Goal: Information Seeking & Learning: Learn about a topic

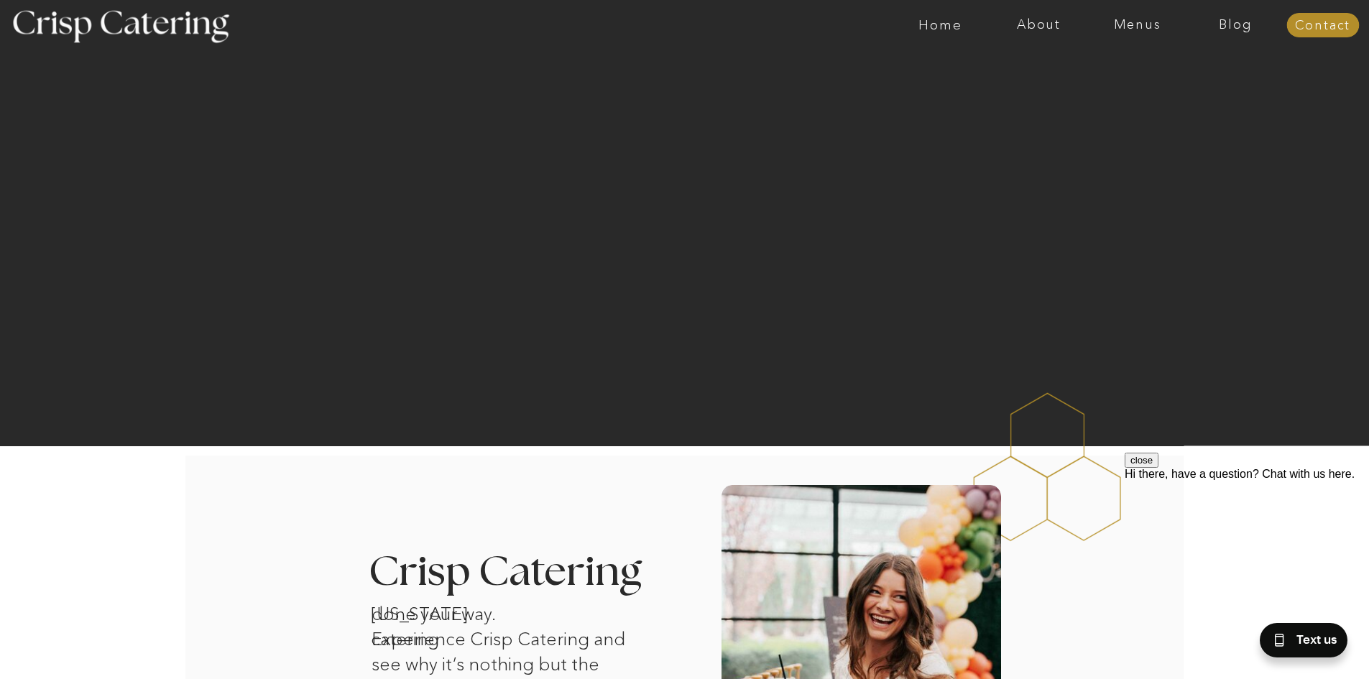
click at [1150, 29] on nav "Menus" at bounding box center [1137, 25] width 98 height 14
click at [1142, 88] on nav "Winter (Sep-Feb)" at bounding box center [1136, 85] width 118 height 14
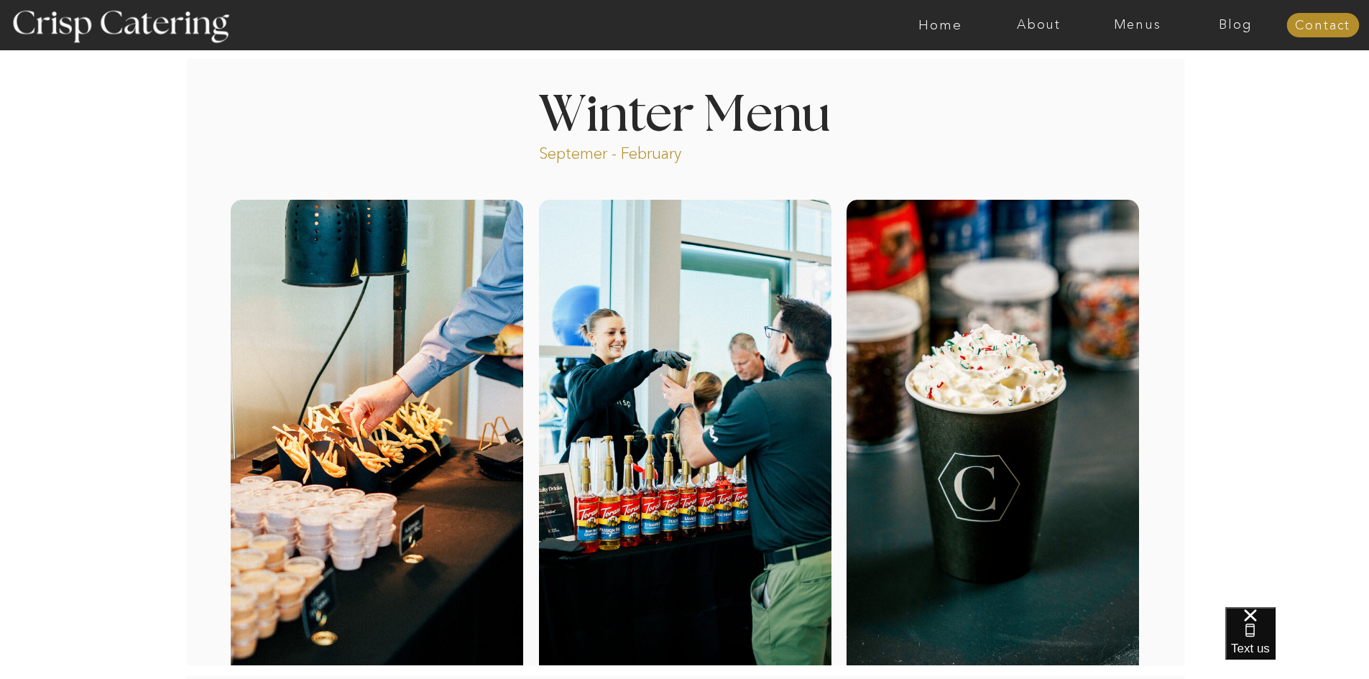
click at [1146, 29] on nav "Menus" at bounding box center [1137, 25] width 98 height 14
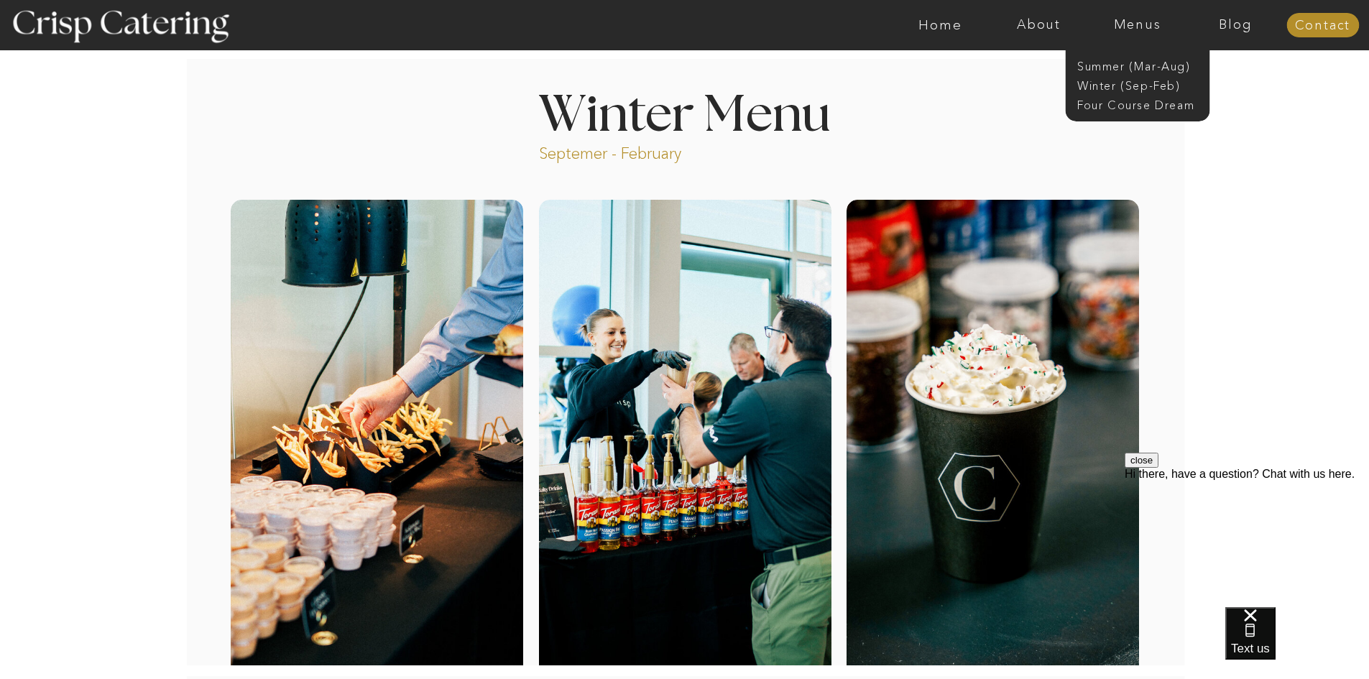
click at [1149, 101] on nav "Four Course Dream" at bounding box center [1141, 104] width 129 height 14
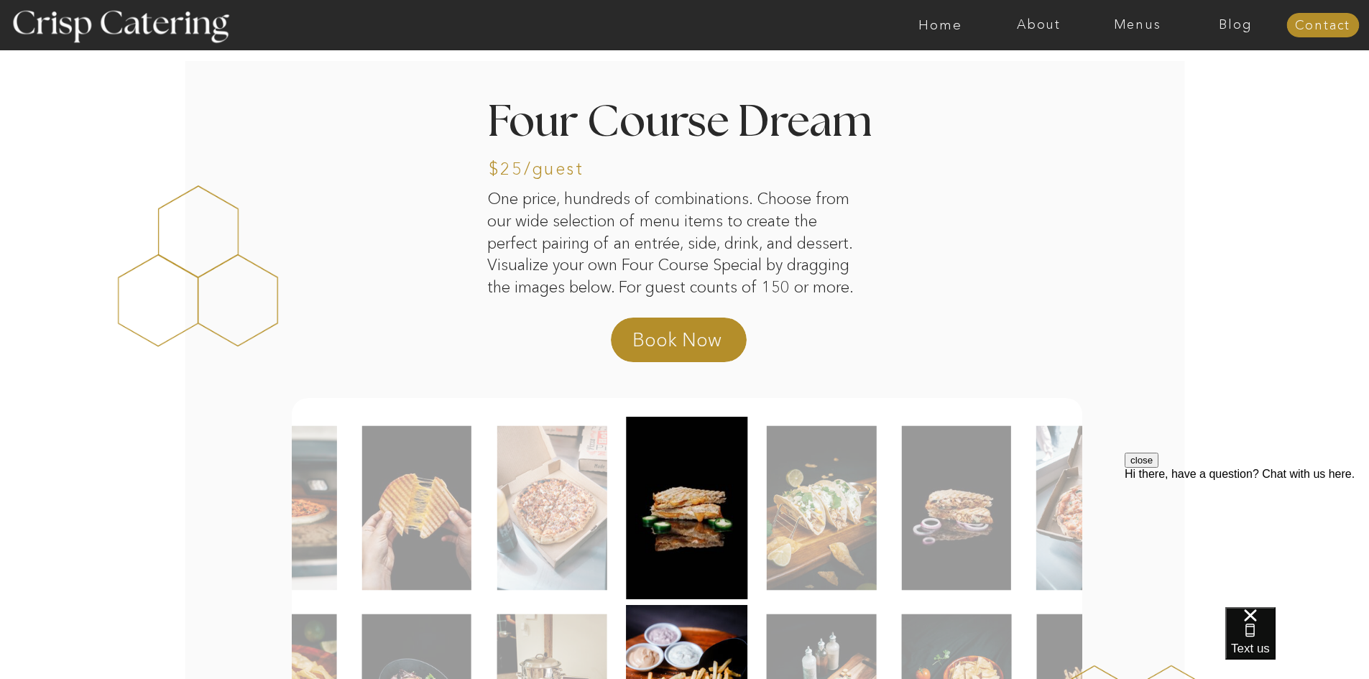
click at [1146, 22] on nav "Menus" at bounding box center [1137, 25] width 98 height 14
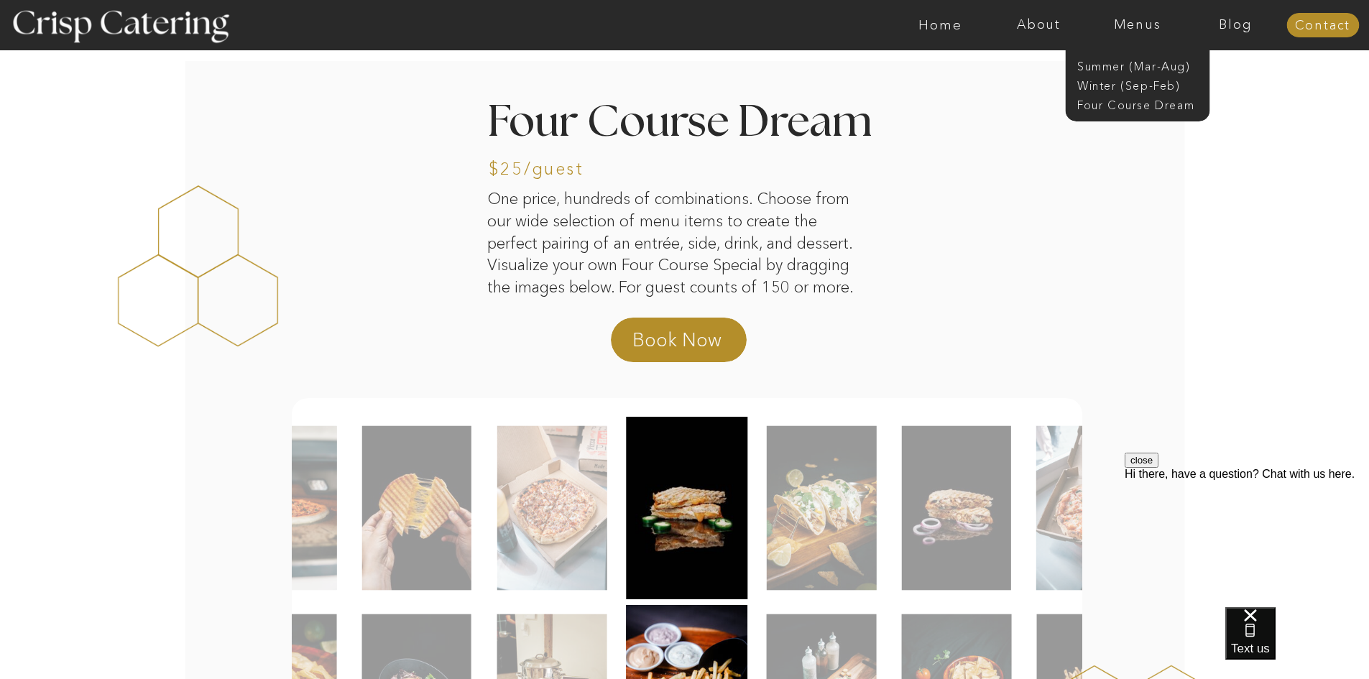
click at [1165, 81] on nav "Winter (Sep-Feb)" at bounding box center [1136, 85] width 118 height 14
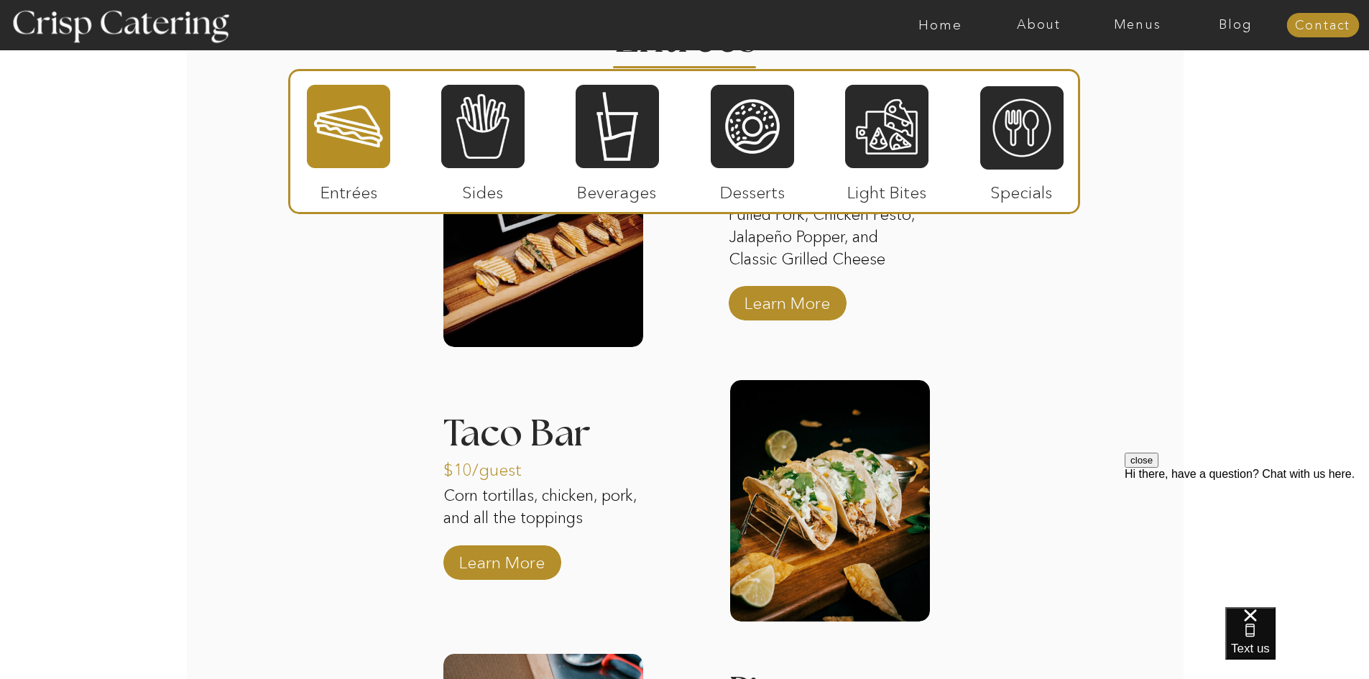
scroll to position [1895, 0]
click at [485, 142] on div at bounding box center [482, 126] width 83 height 86
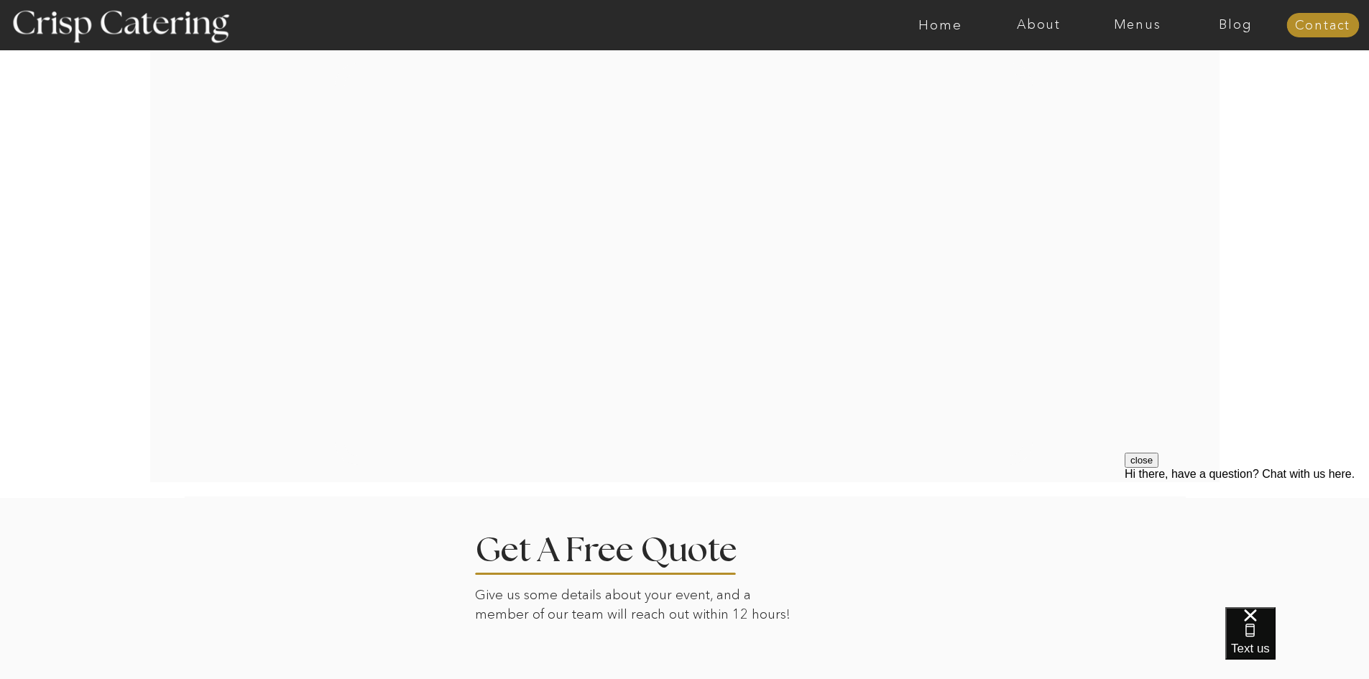
scroll to position [2685, 0]
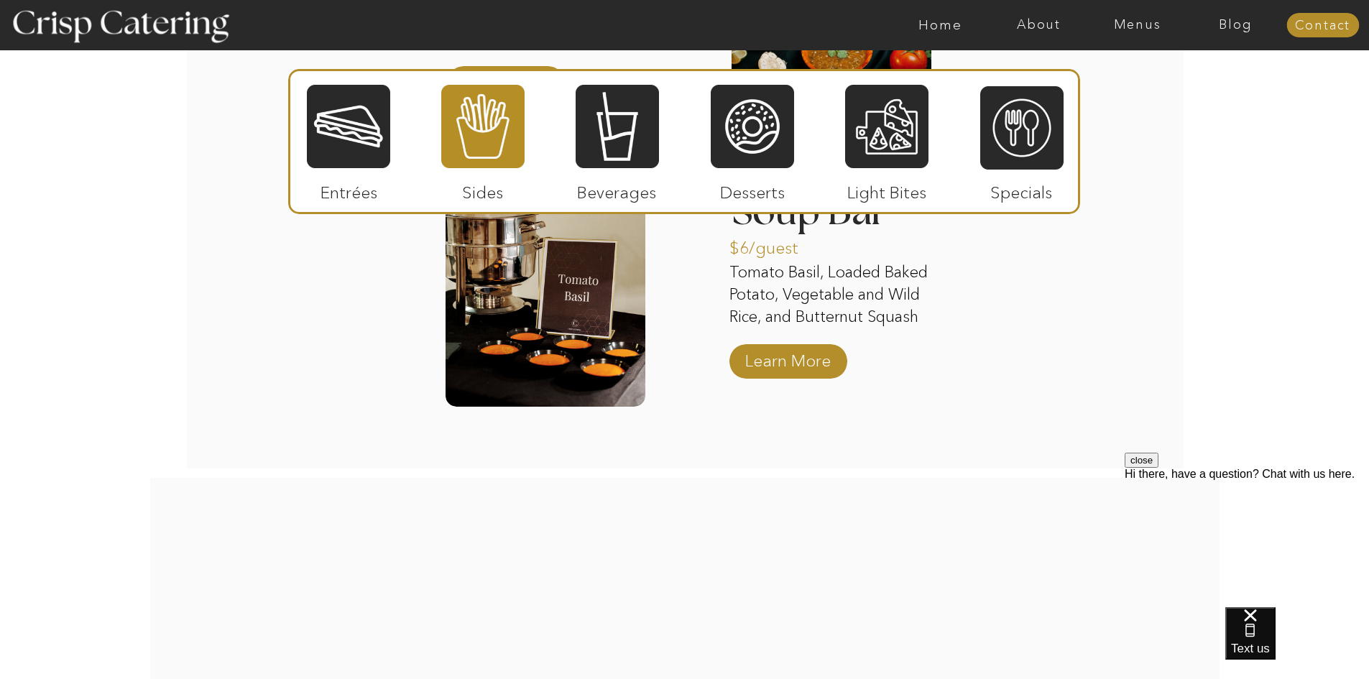
click at [618, 129] on div at bounding box center [616, 126] width 83 height 86
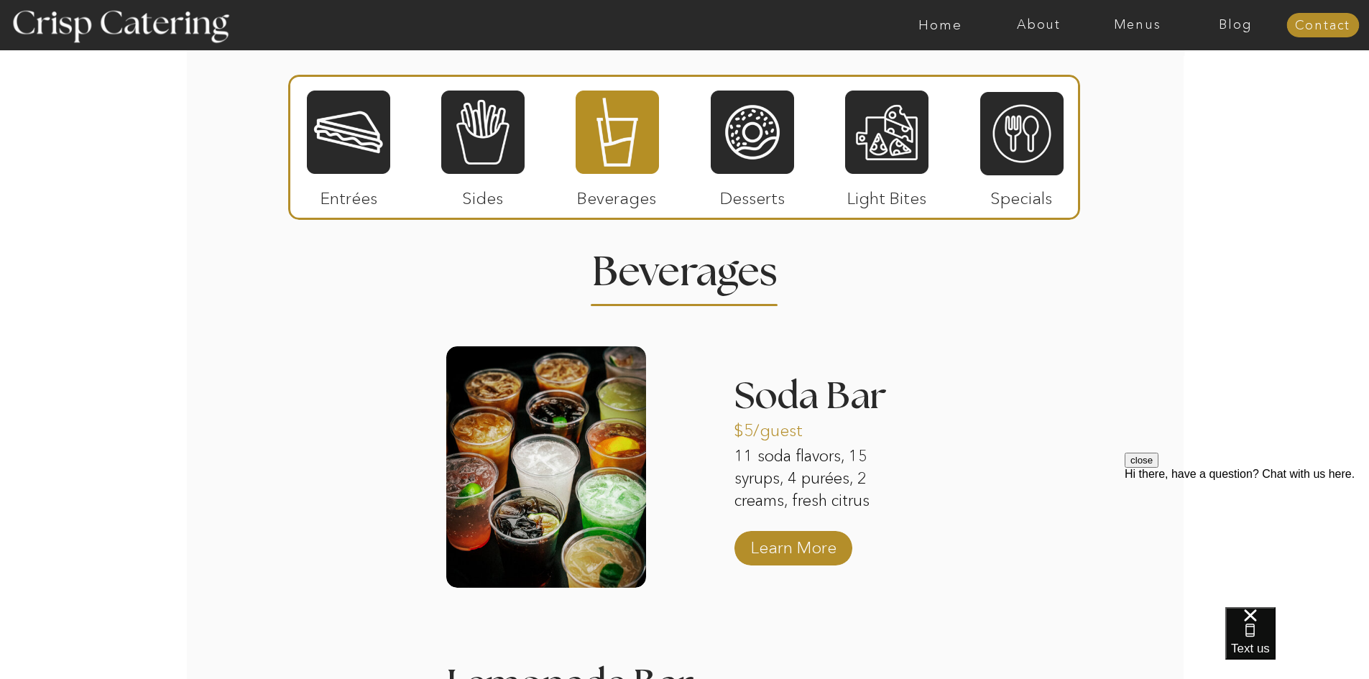
scroll to position [1823, 0]
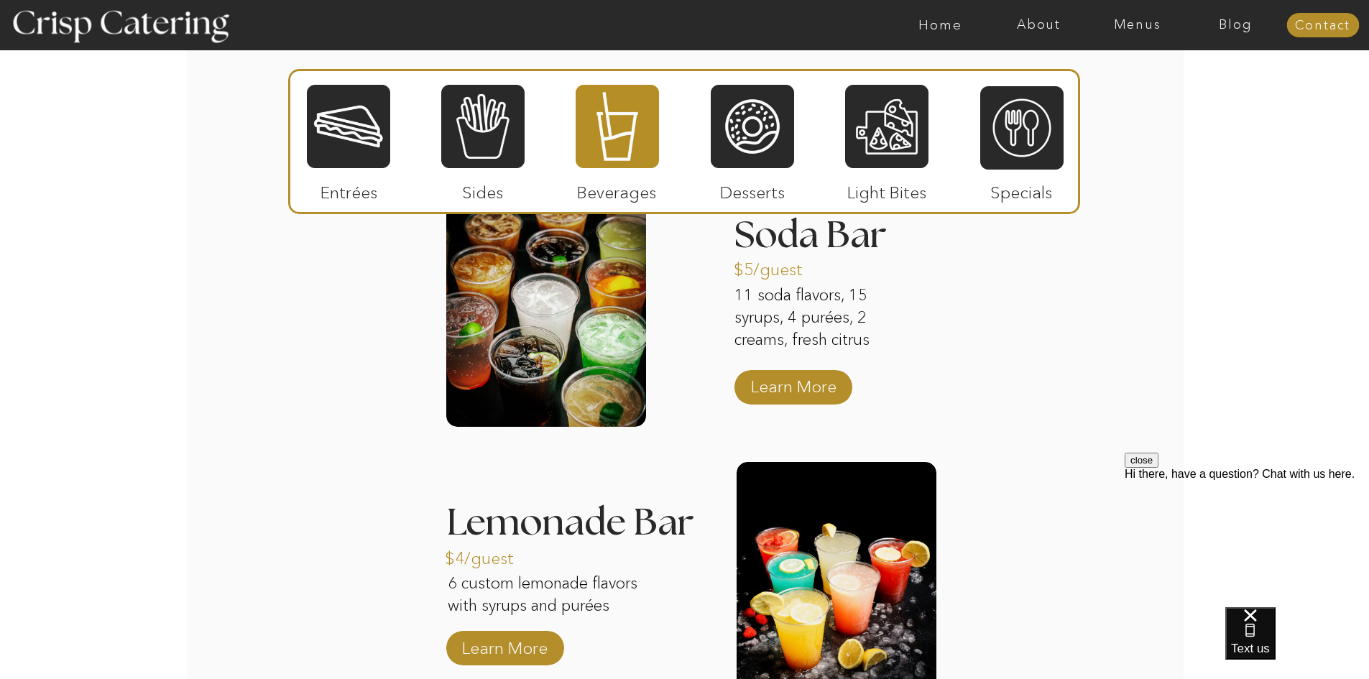
click at [750, 156] on div at bounding box center [752, 126] width 83 height 86
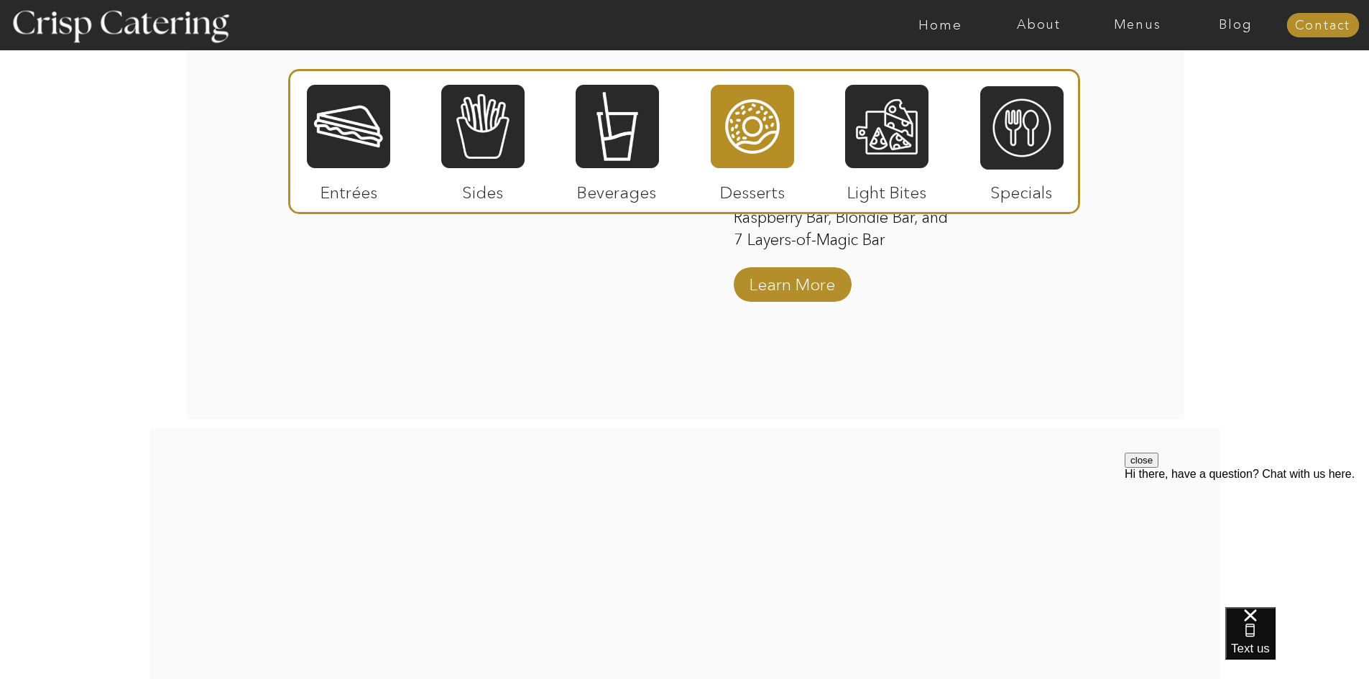
scroll to position [2542, 0]
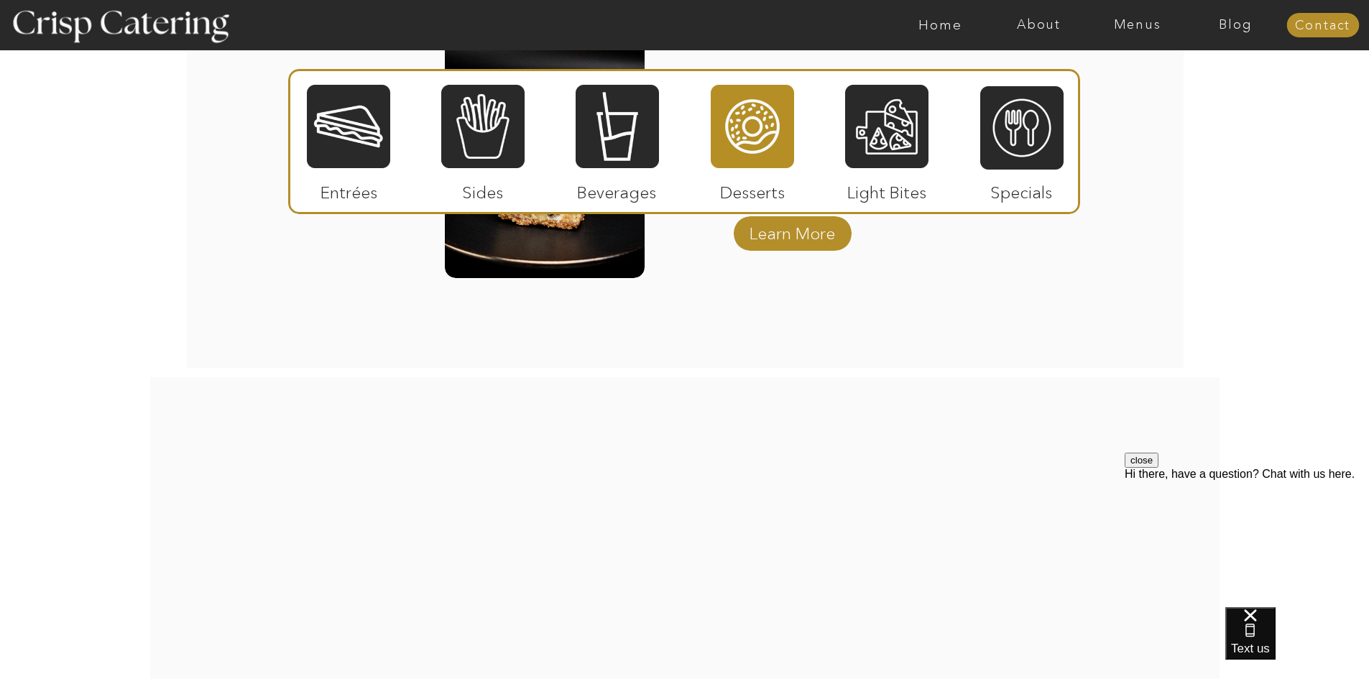
click at [889, 159] on div at bounding box center [886, 126] width 83 height 86
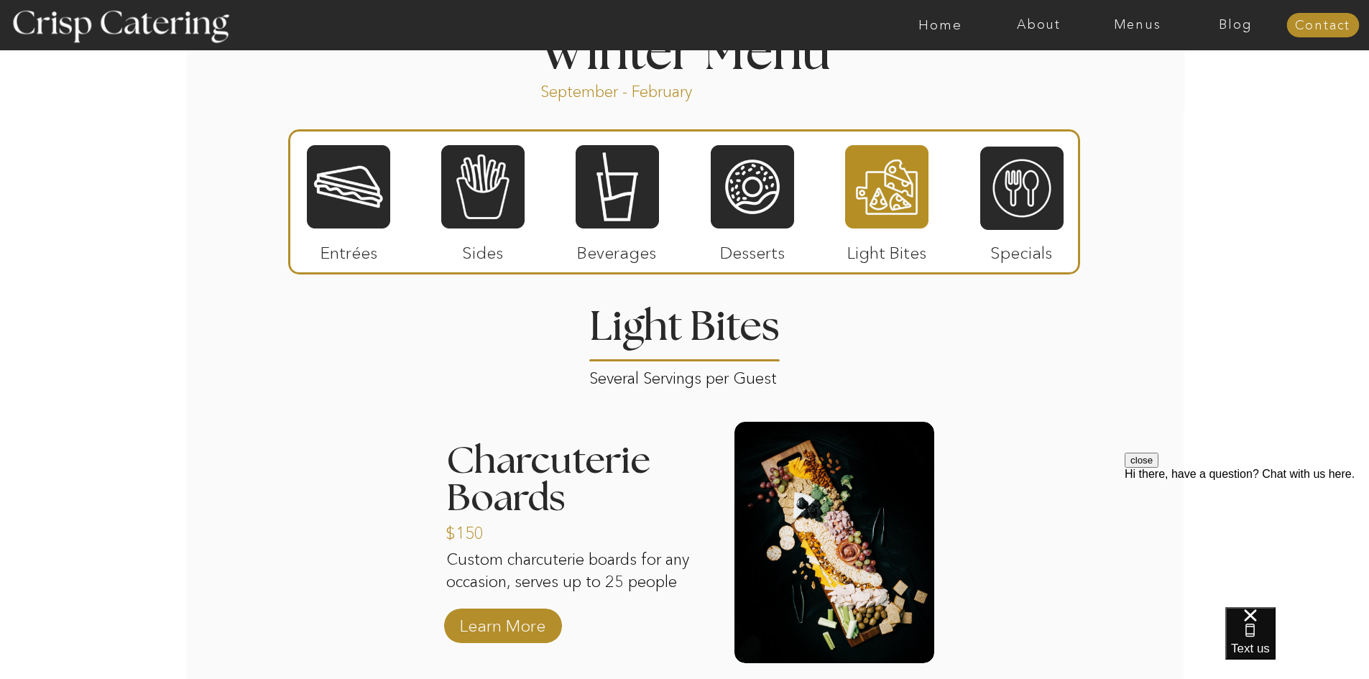
scroll to position [1680, 0]
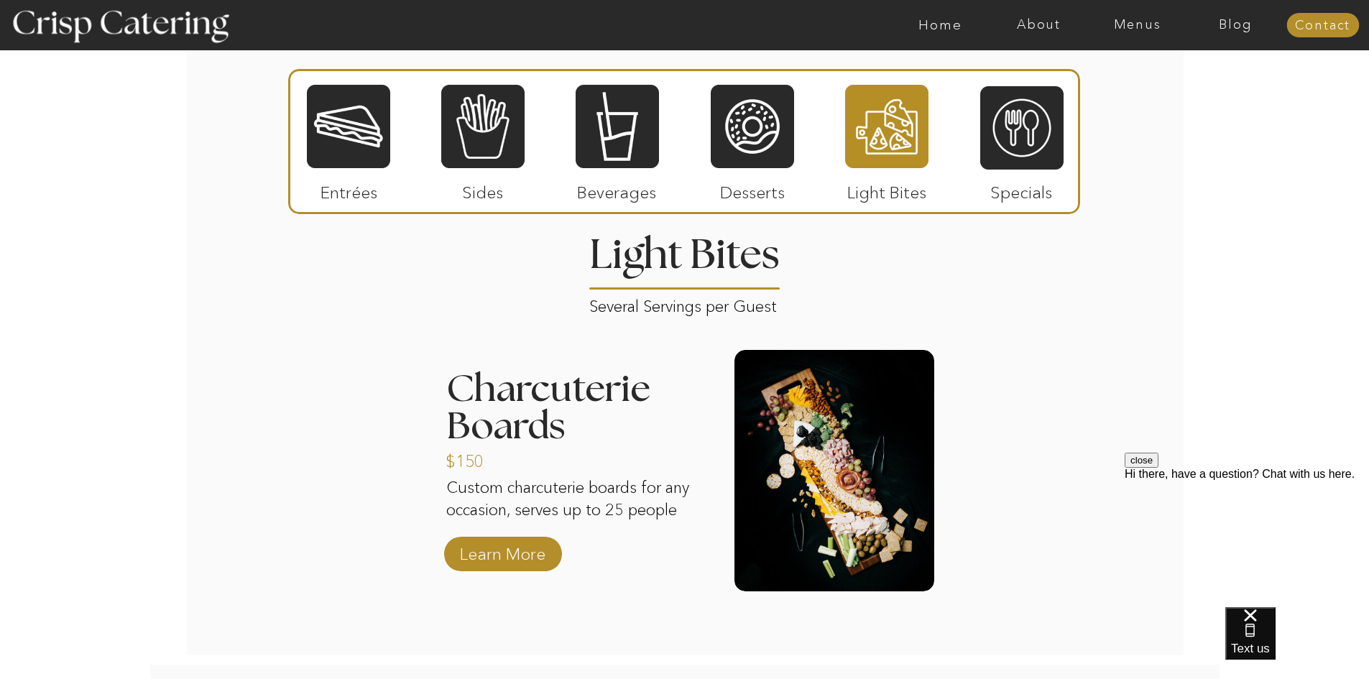
click at [1009, 123] on div at bounding box center [1021, 128] width 83 height 86
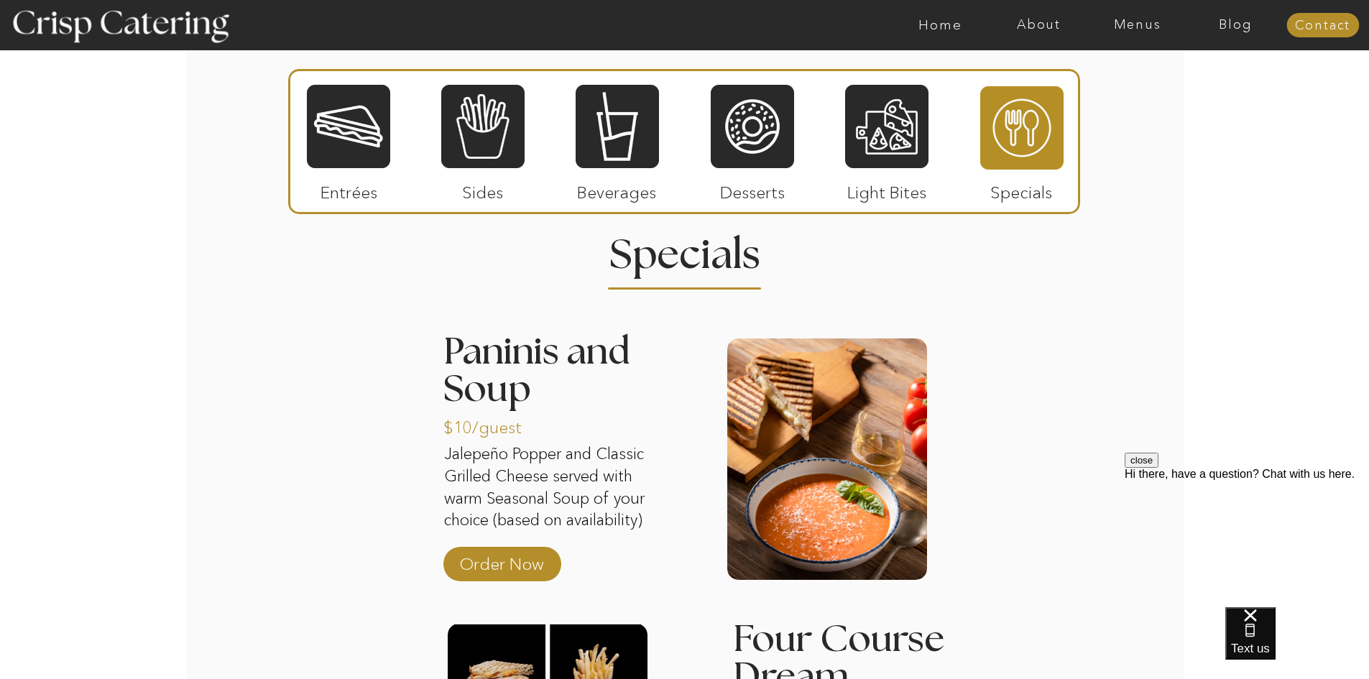
click at [368, 147] on div at bounding box center [348, 126] width 83 height 86
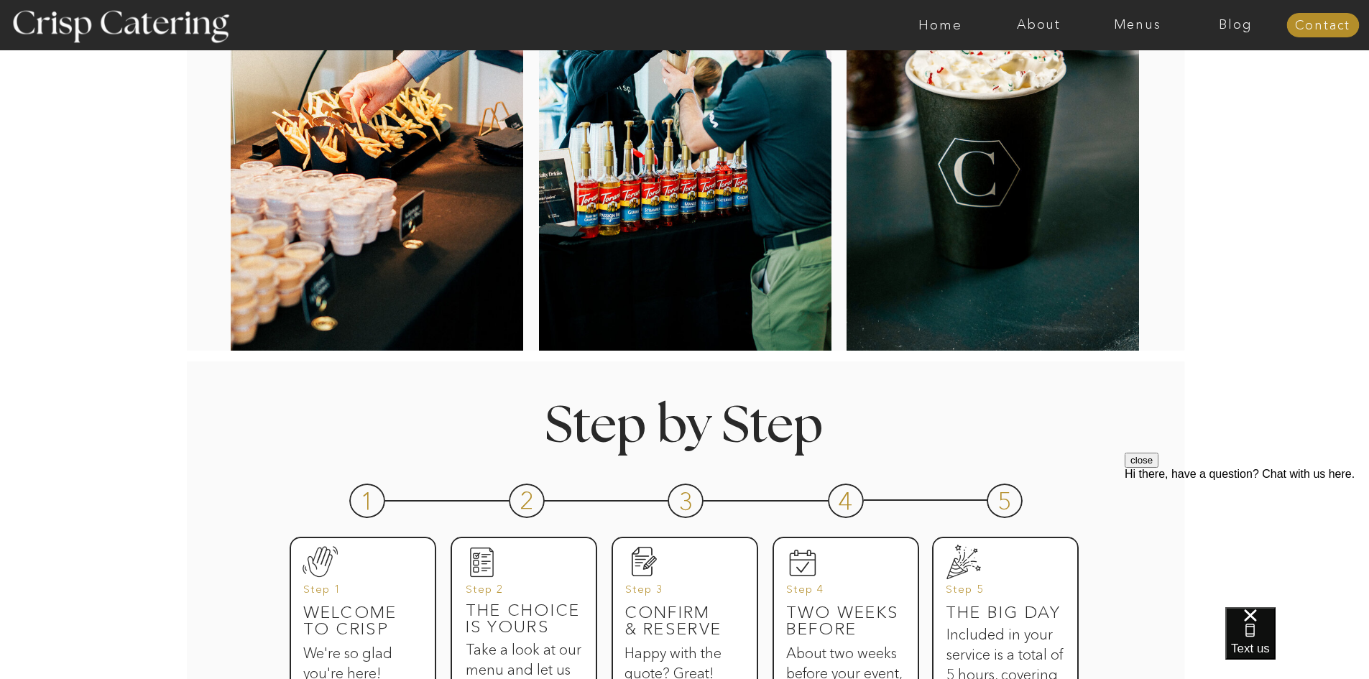
scroll to position [0, 0]
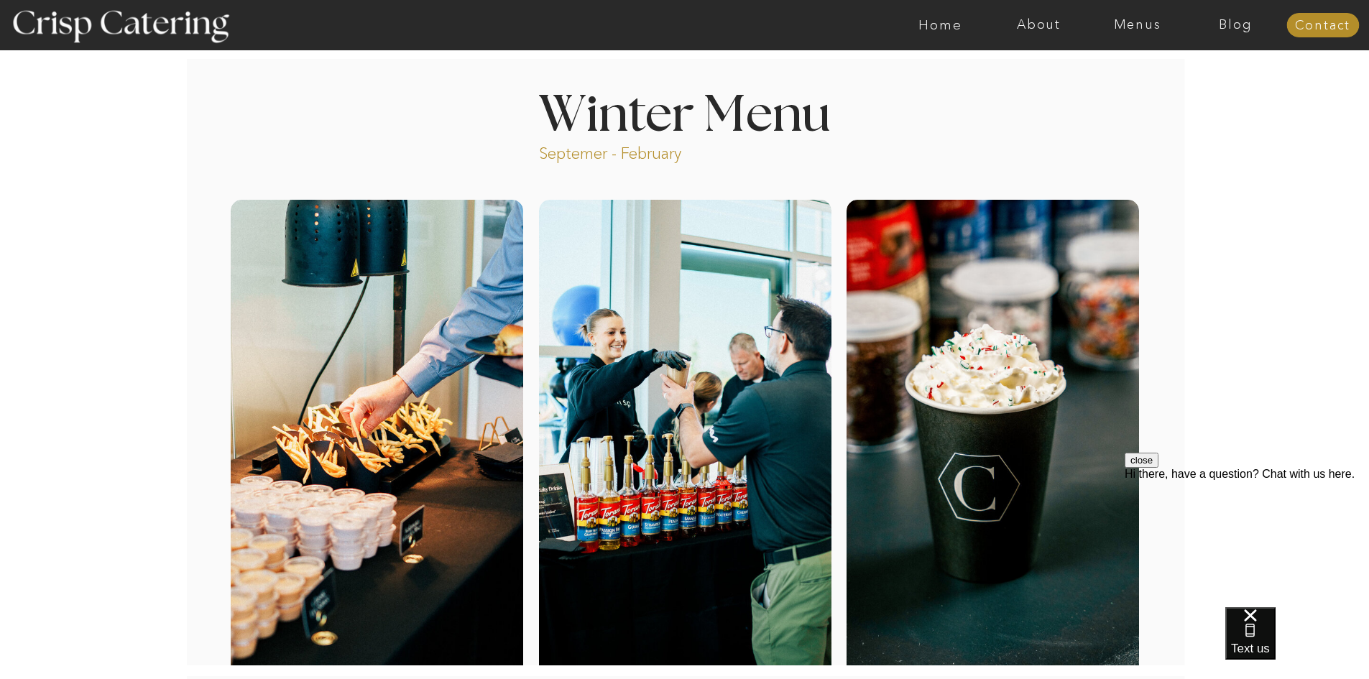
click at [1137, 23] on nav "Menus" at bounding box center [1137, 25] width 98 height 14
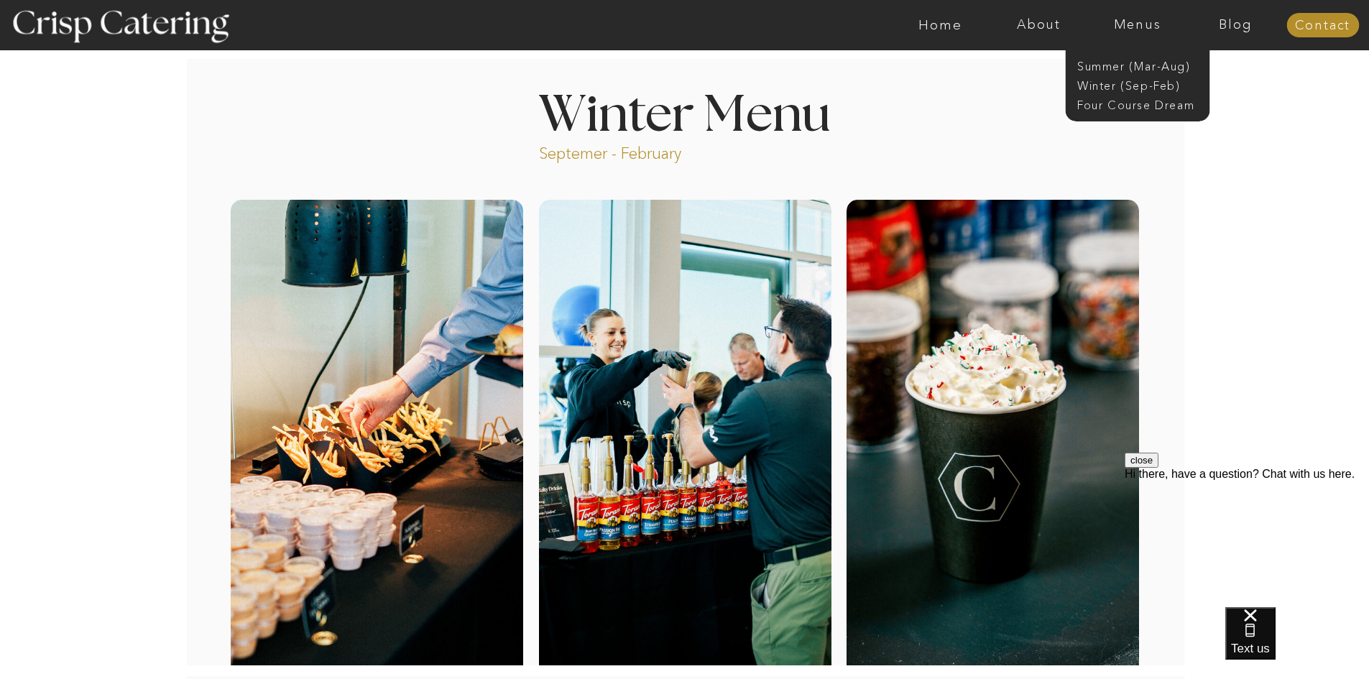
click at [1114, 65] on nav "Summer (Mar-Aug)" at bounding box center [1141, 65] width 129 height 14
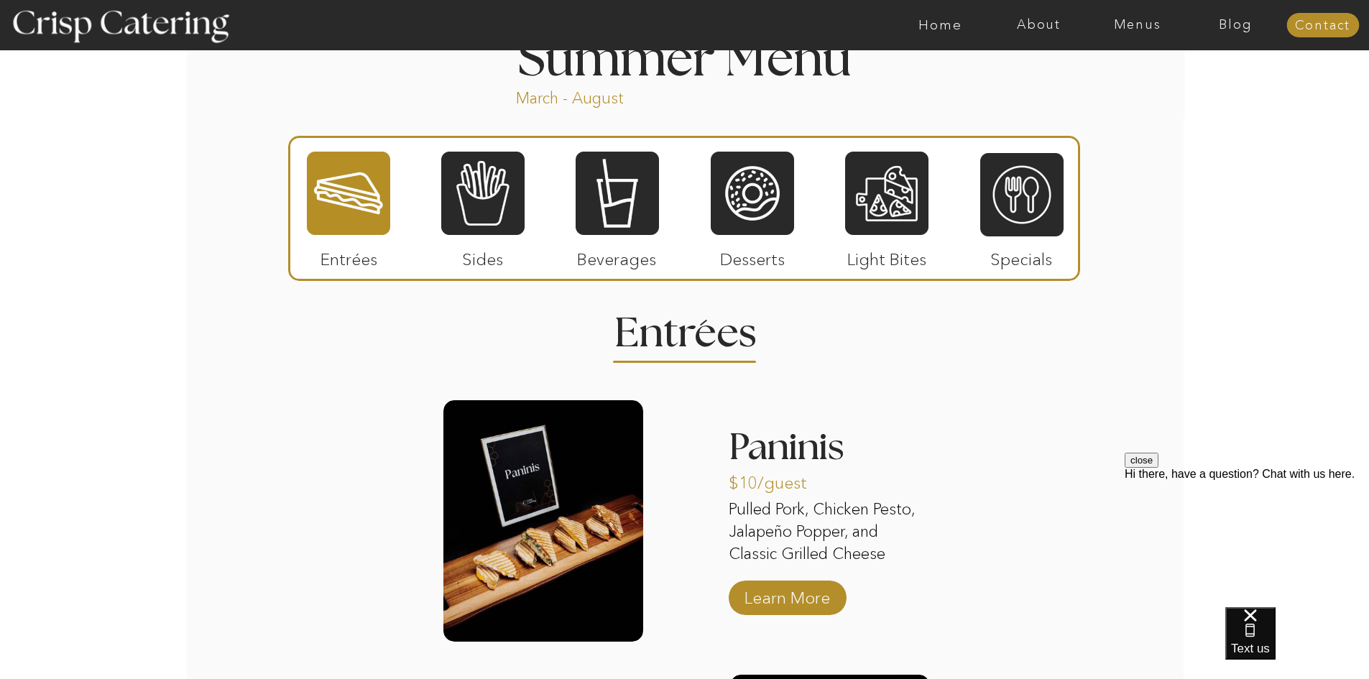
scroll to position [1221, 0]
click at [1137, 24] on nav "Menus" at bounding box center [1137, 25] width 98 height 14
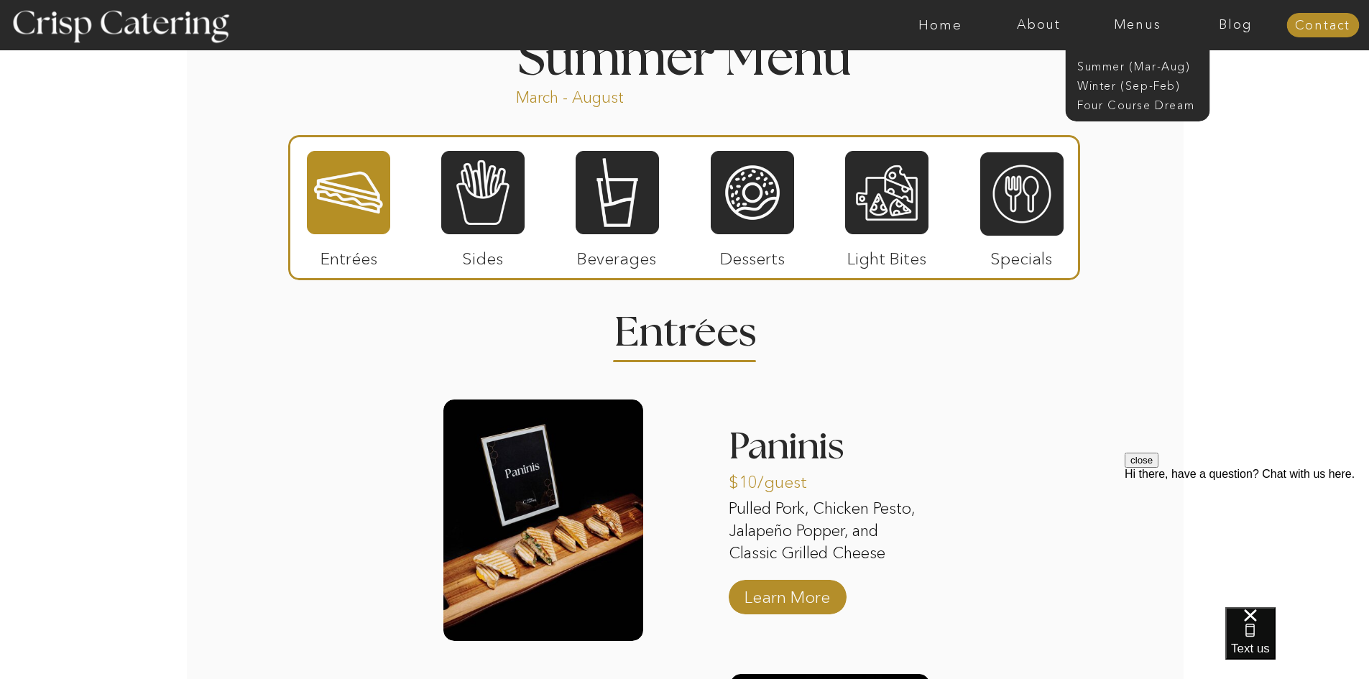
click at [1126, 104] on nav "Four Course Dream" at bounding box center [1141, 104] width 129 height 14
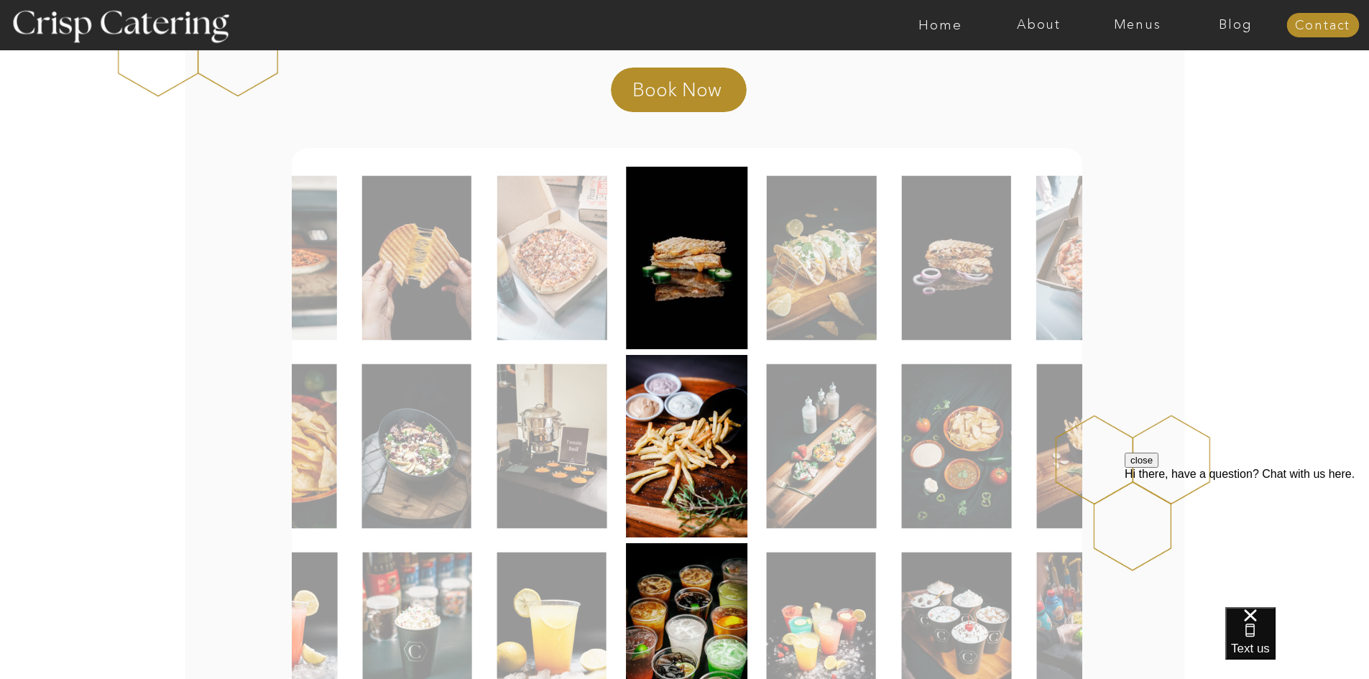
scroll to position [287, 0]
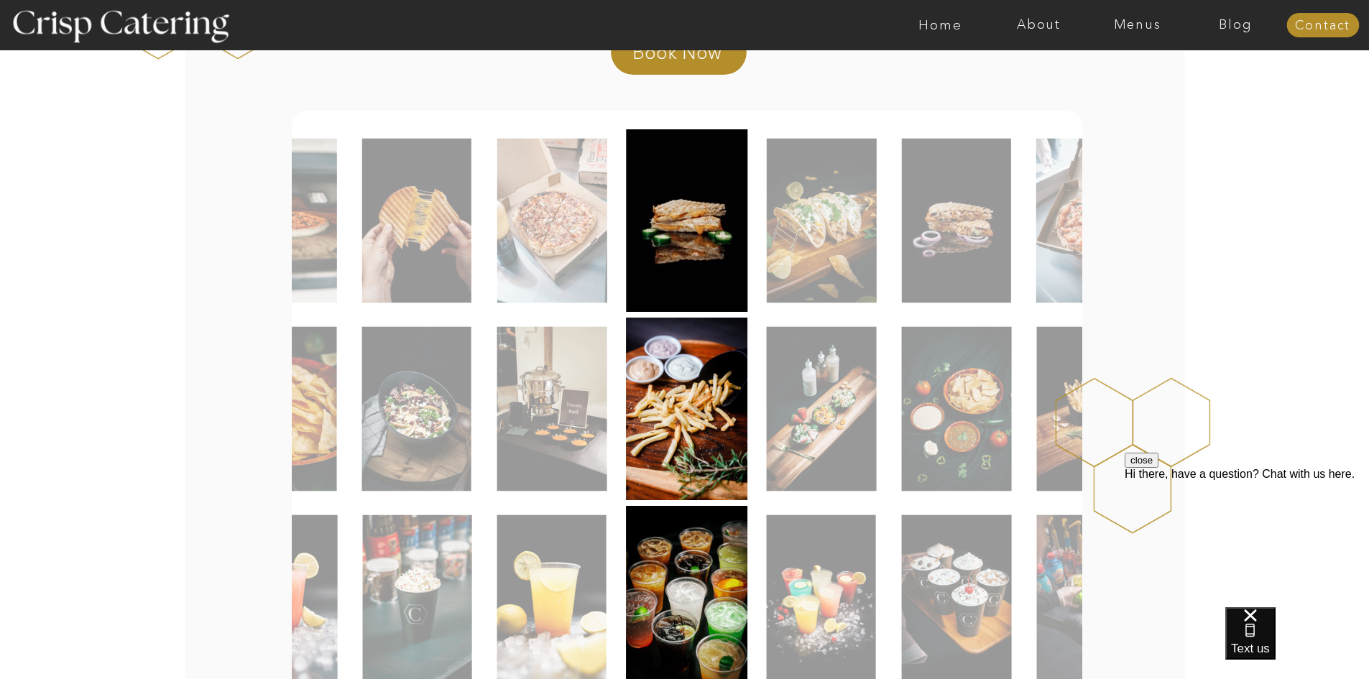
click at [879, 238] on div at bounding box center [1021, 220] width 790 height 182
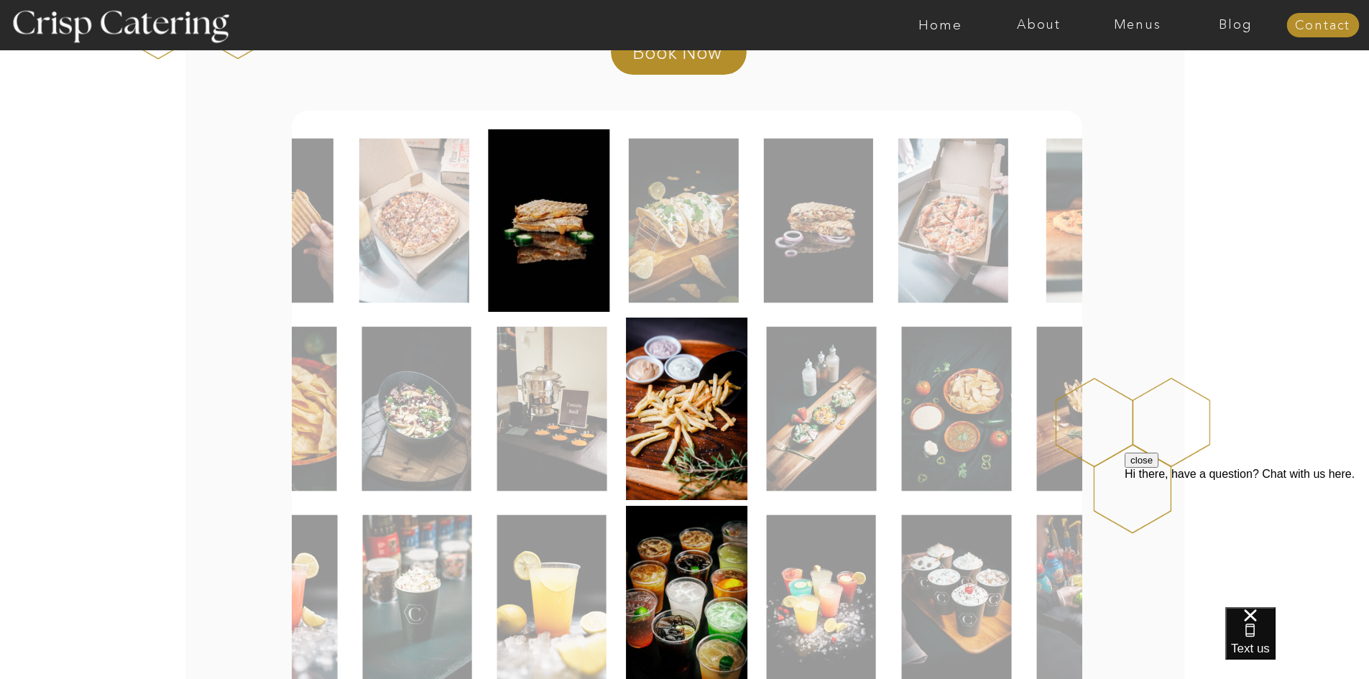
click at [629, 241] on img at bounding box center [684, 221] width 110 height 165
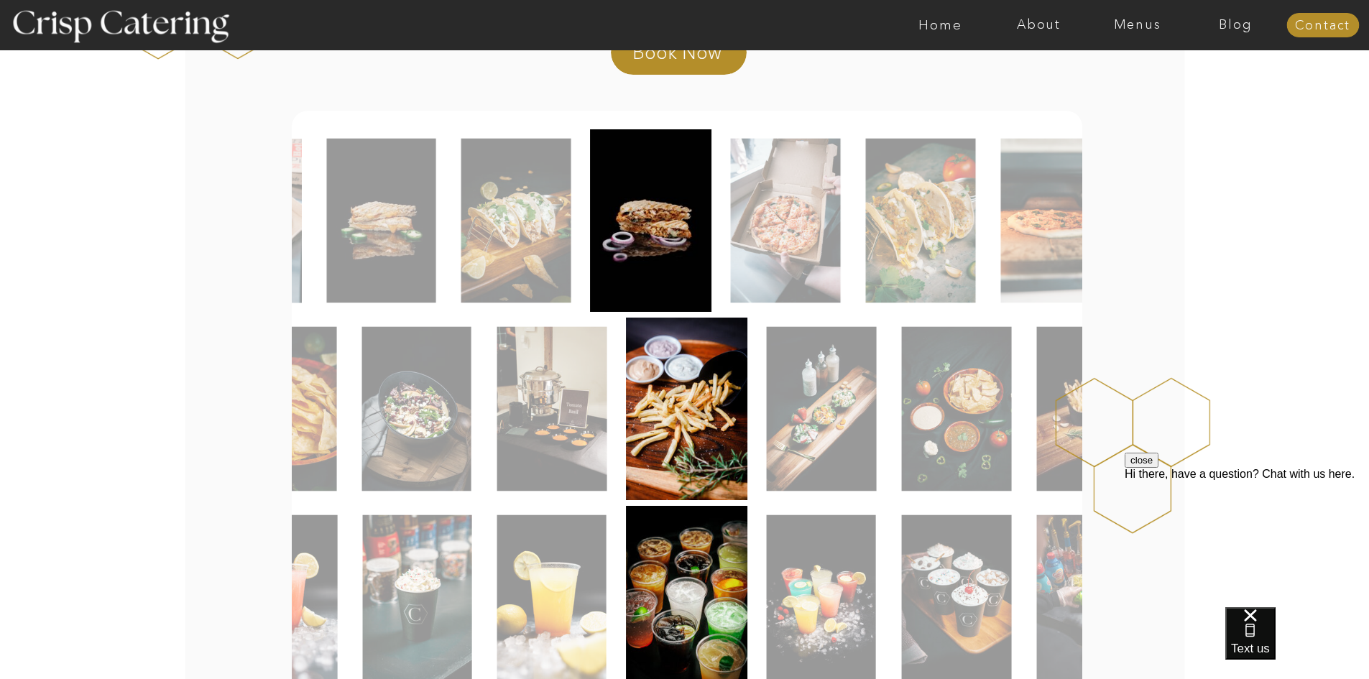
click at [924, 221] on img at bounding box center [920, 221] width 110 height 165
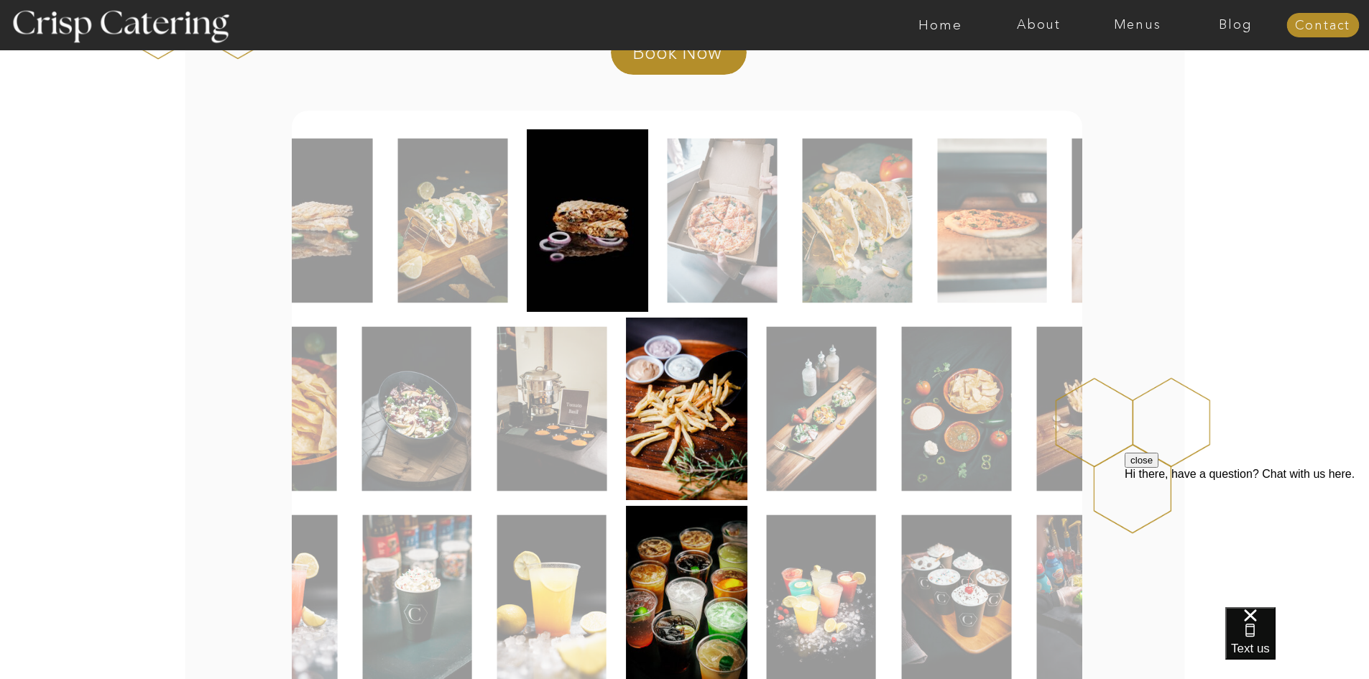
click at [802, 225] on img at bounding box center [857, 221] width 110 height 165
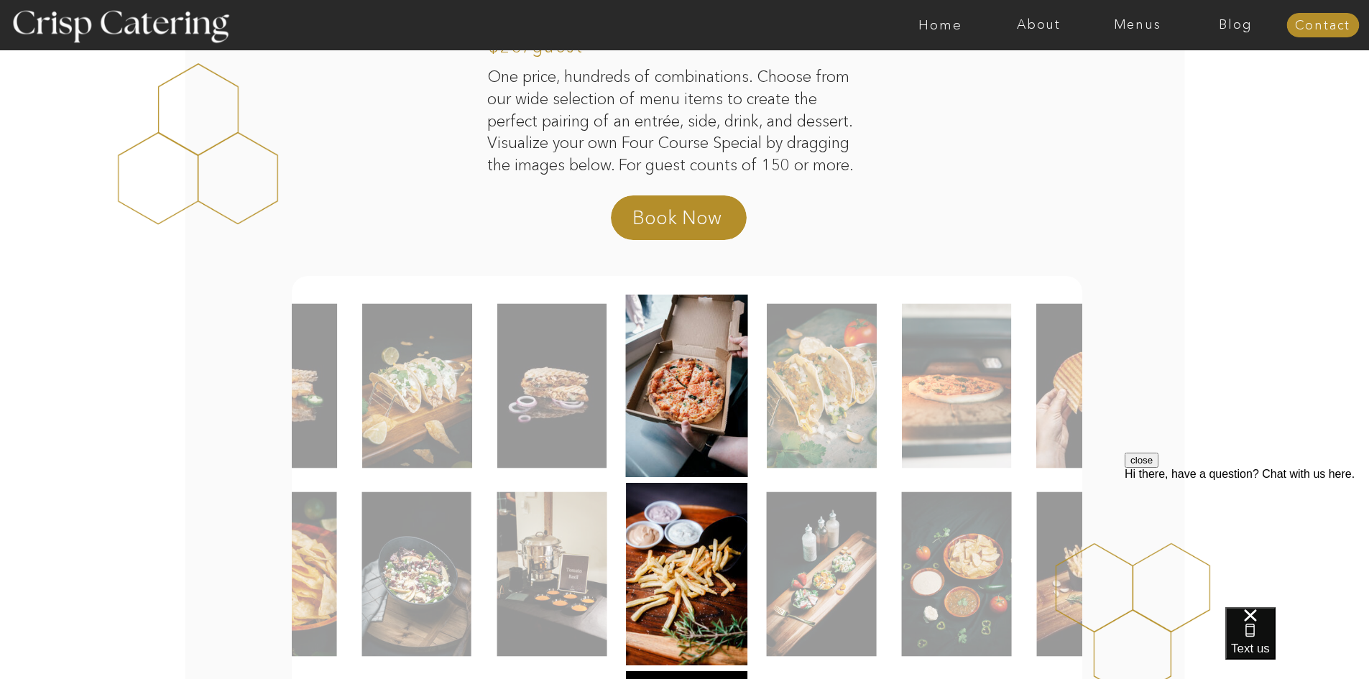
scroll to position [0, 0]
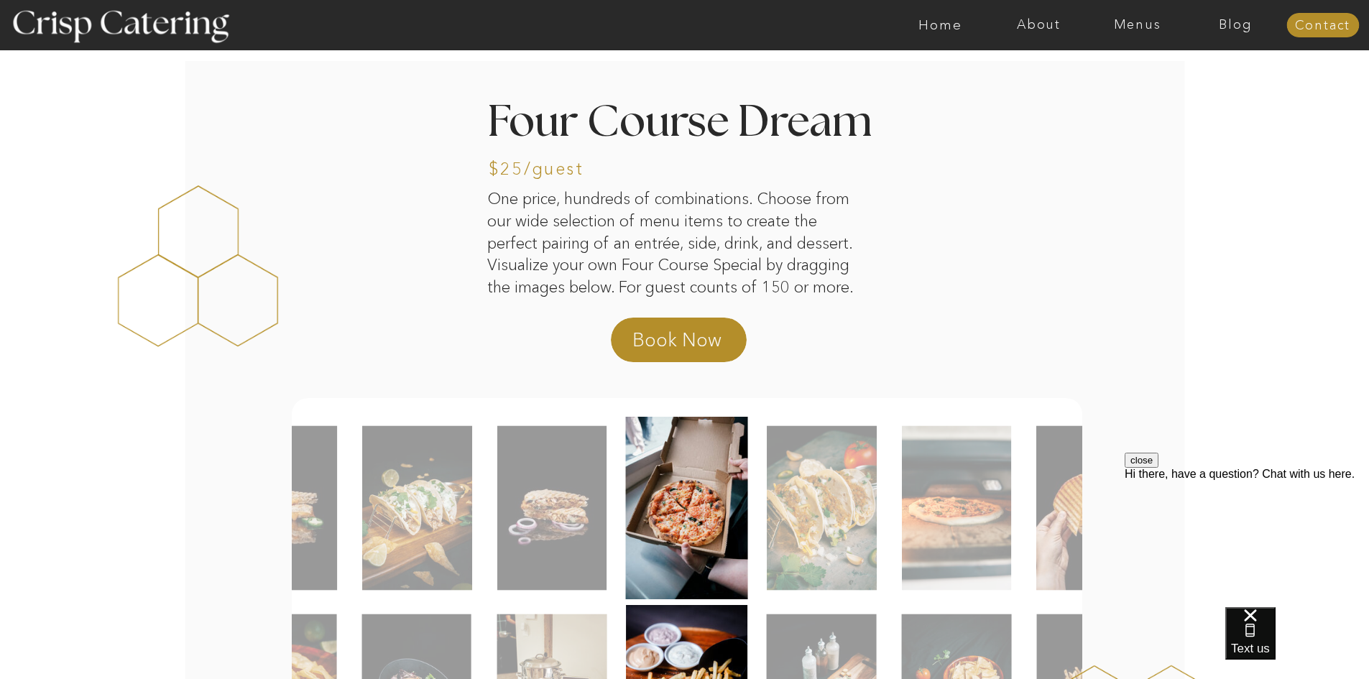
click at [1222, 19] on nav "Blog" at bounding box center [1235, 25] width 98 height 14
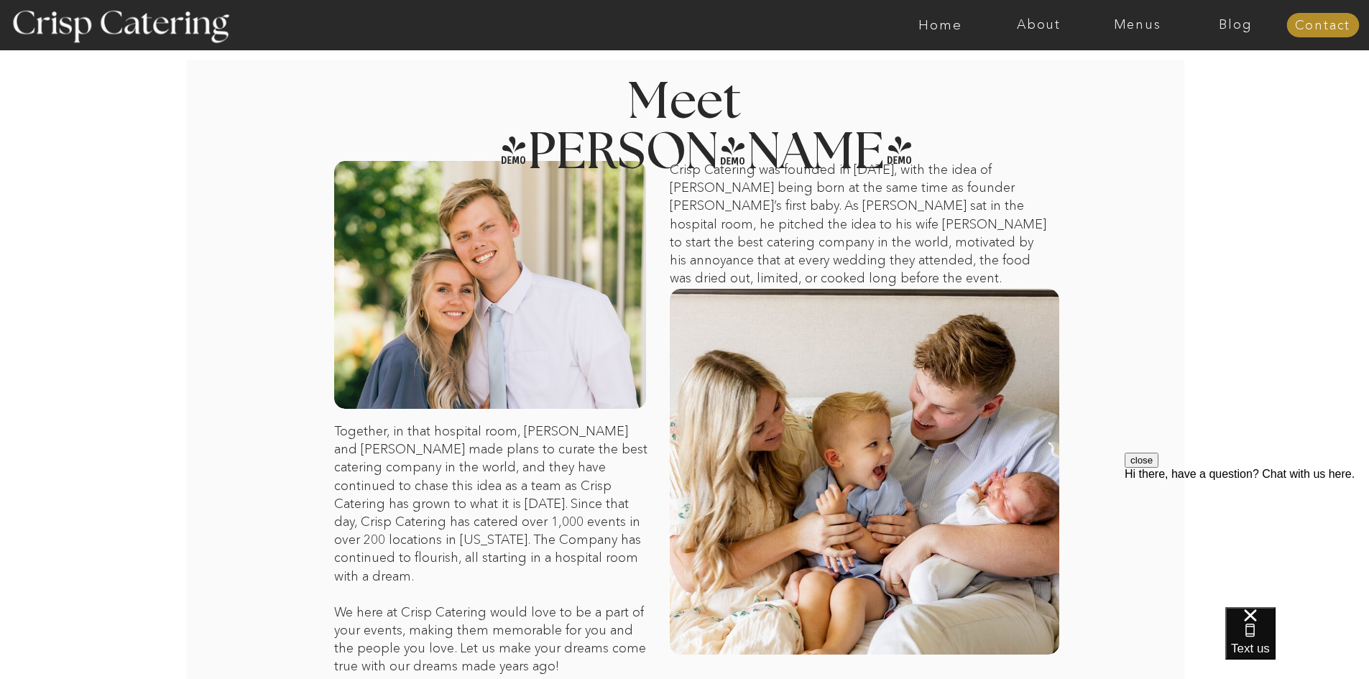
click at [952, 25] on nav "Home" at bounding box center [940, 25] width 98 height 14
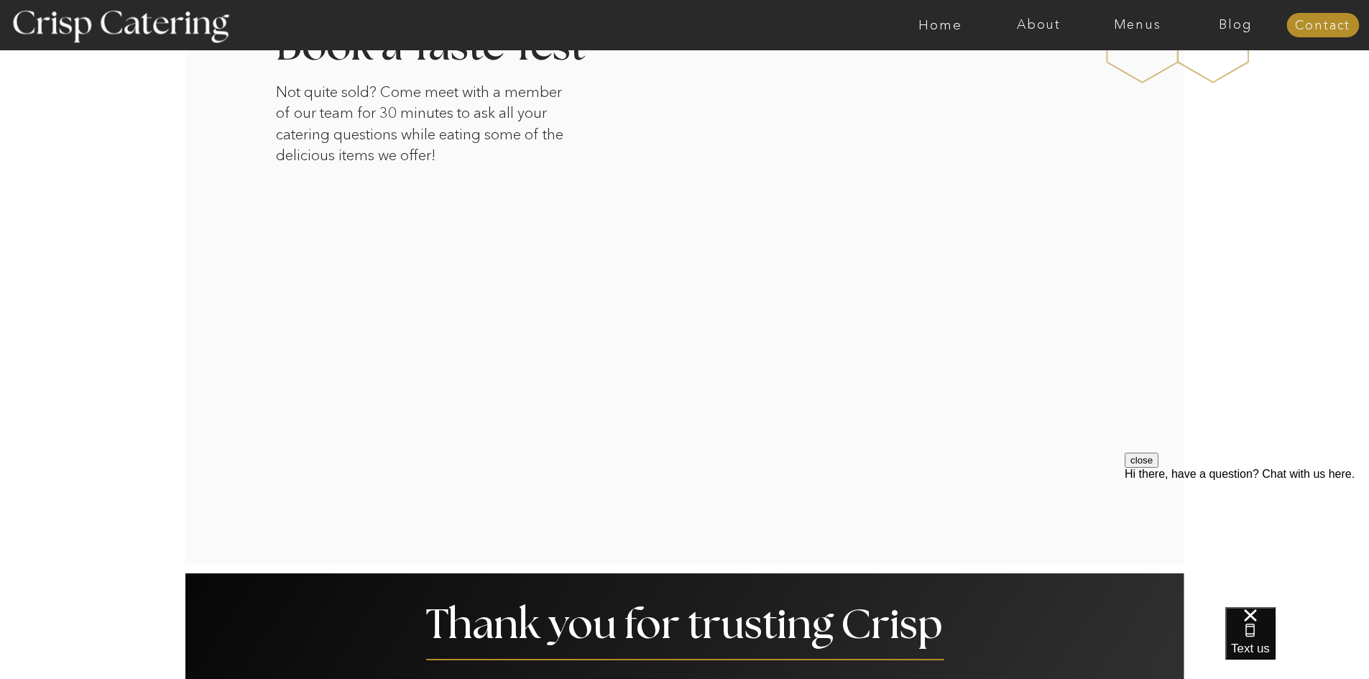
scroll to position [2443, 0]
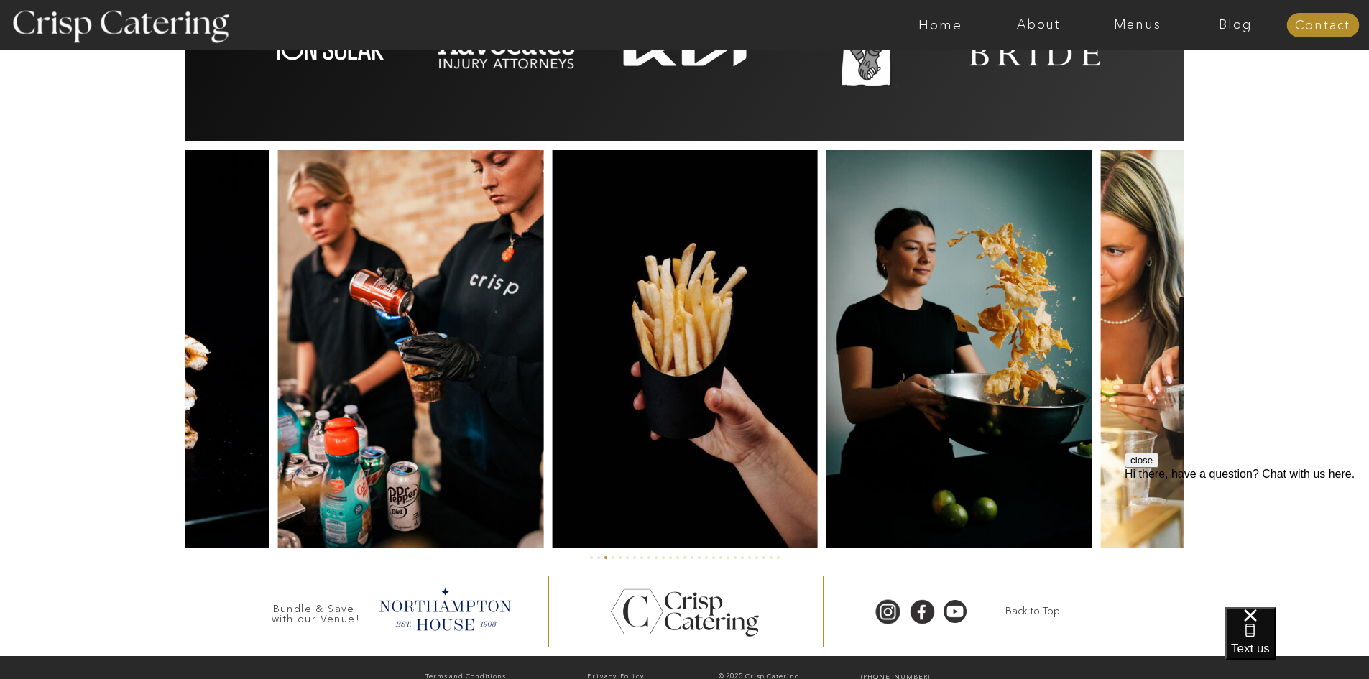
scroll to position [3287, 0]
